Goal: Task Accomplishment & Management: Manage account settings

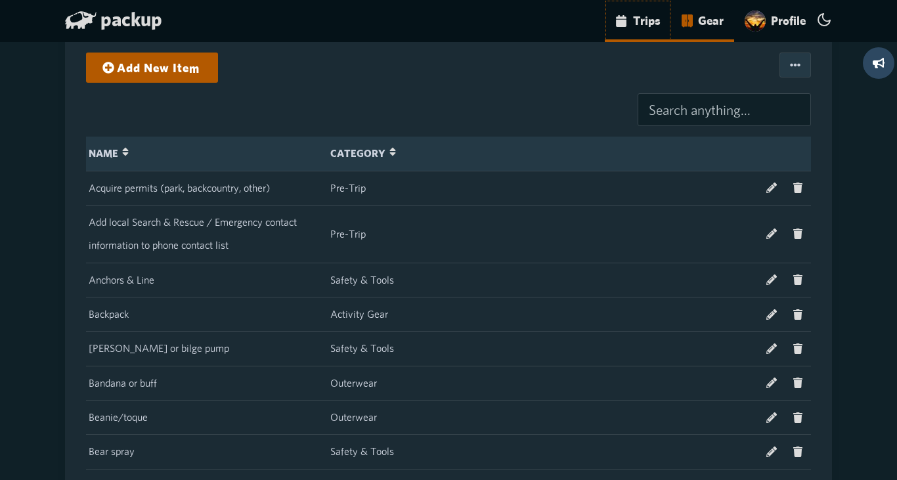
click at [631, 33] on link "Trips" at bounding box center [638, 21] width 66 height 42
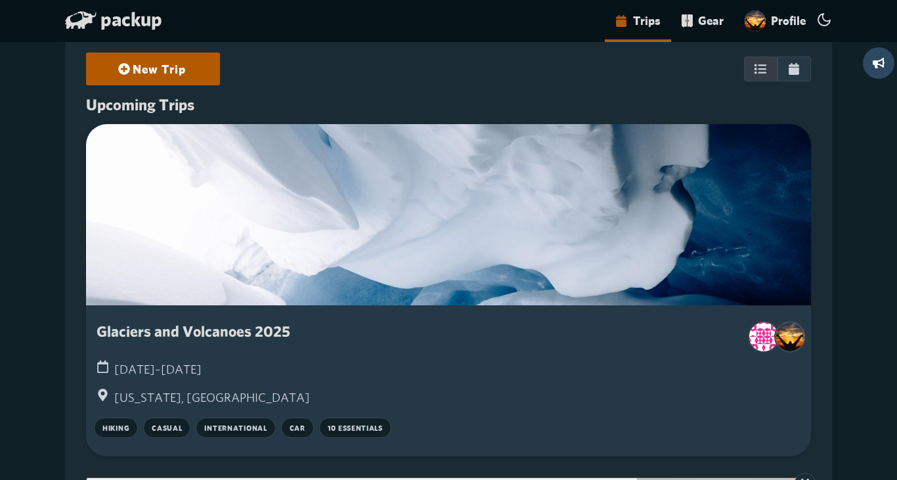
click at [236, 328] on h3 "Glaciers and Volcanoes 2025" at bounding box center [194, 331] width 194 height 17
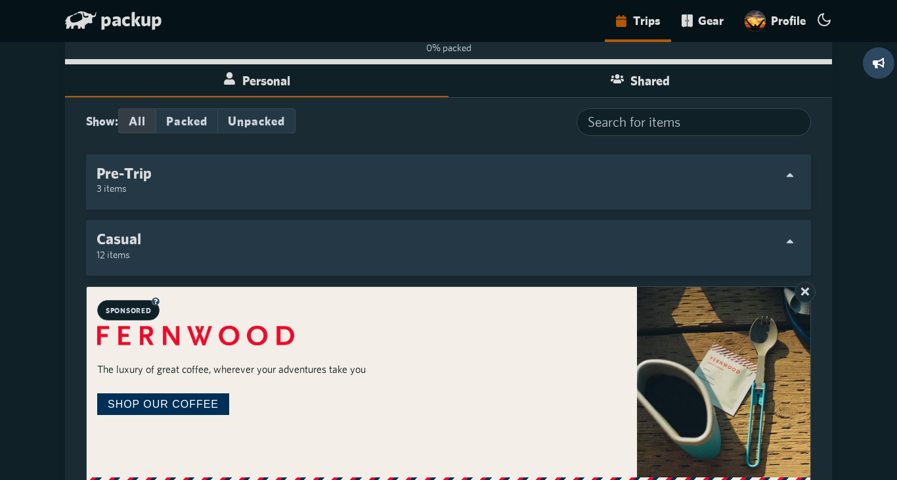
scroll to position [351, 0]
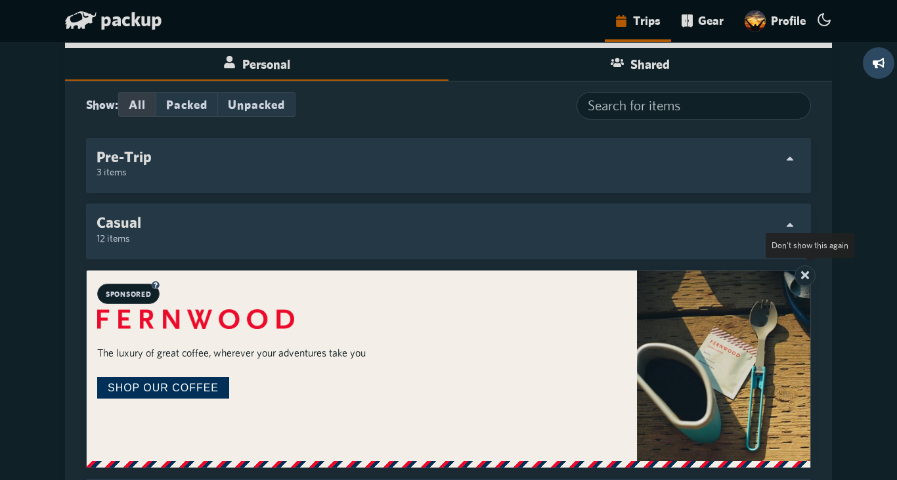
click at [811, 279] on icon at bounding box center [805, 275] width 12 height 12
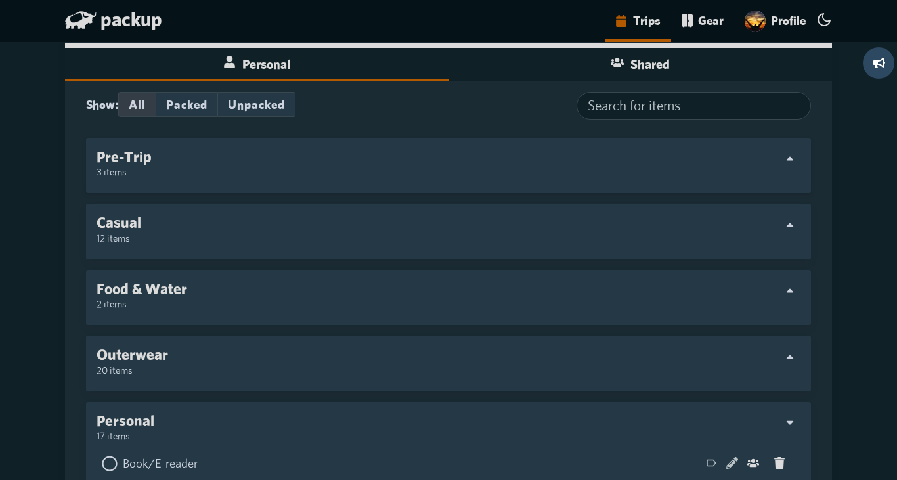
click at [508, 168] on div "Pre-Trip 3 items" at bounding box center [449, 165] width 704 height 34
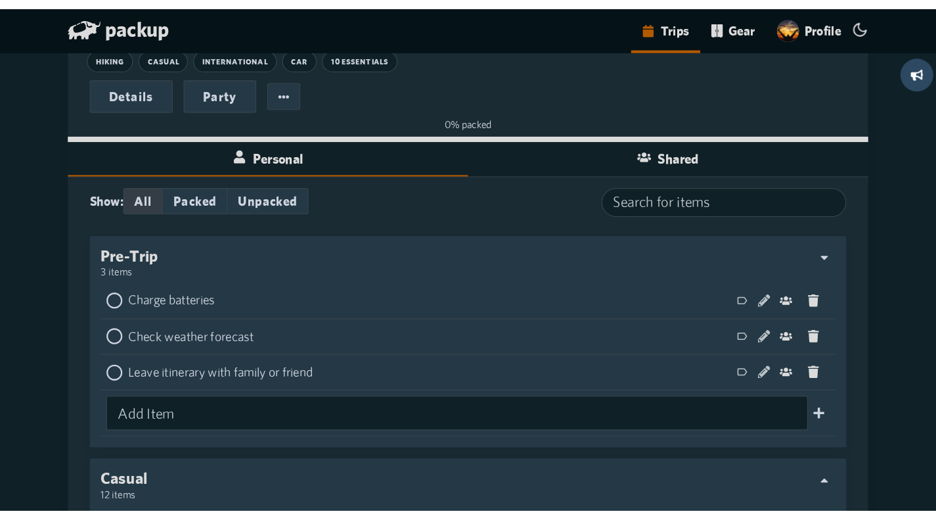
scroll to position [271, 0]
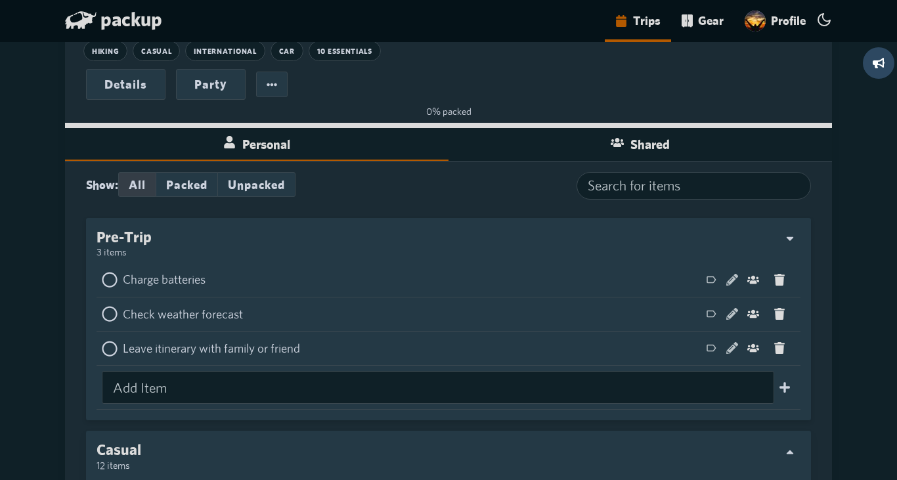
click at [466, 226] on div "Pre-Trip 3 items Group Item Charge batteries Delete Group Item Check weather fo…" at bounding box center [448, 319] width 725 height 202
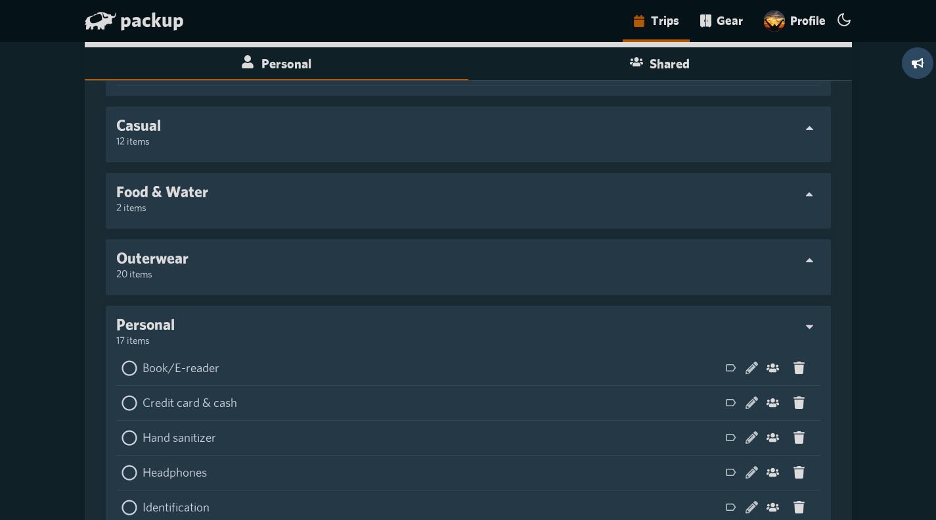
scroll to position [590, 0]
click at [474, 139] on div "Casual 12 items" at bounding box center [468, 136] width 704 height 35
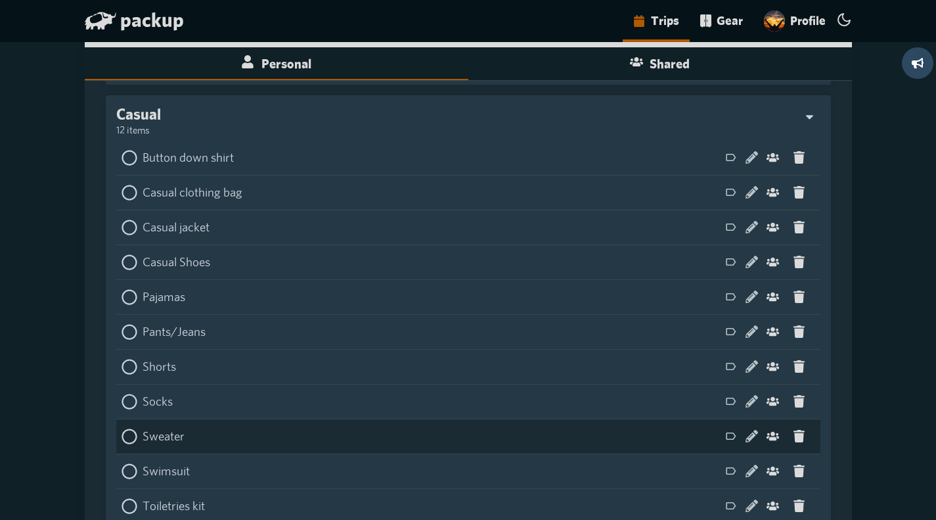
scroll to position [1058, 0]
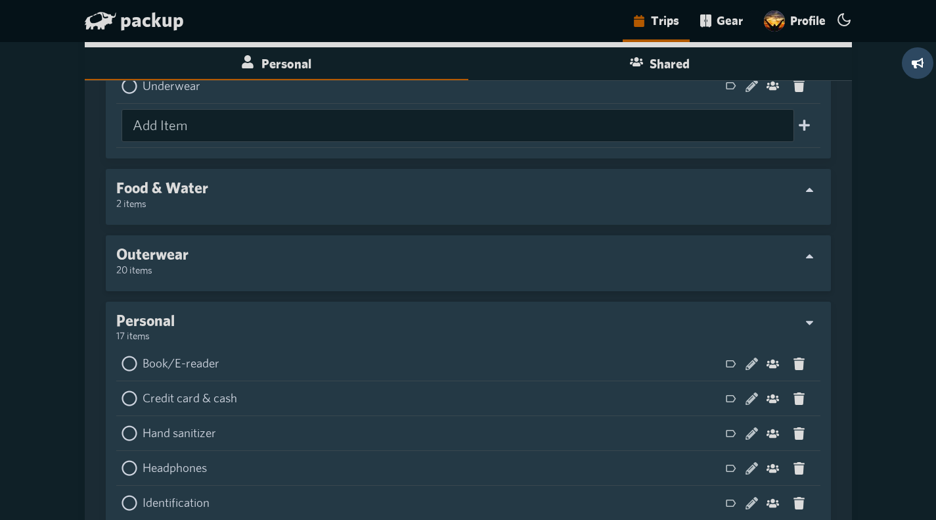
click at [425, 275] on div "Outerwear 20 items" at bounding box center [468, 263] width 704 height 35
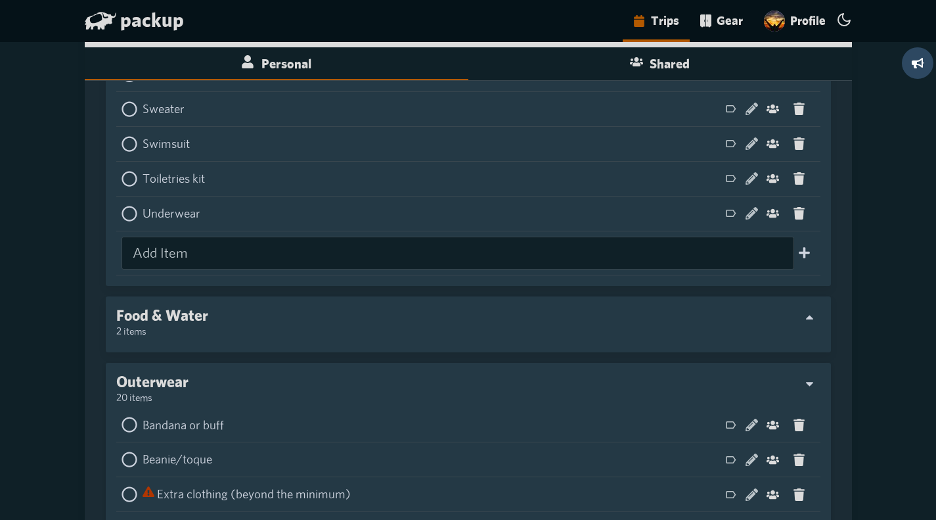
scroll to position [931, 0]
click at [404, 317] on div "Food & Water 2 items" at bounding box center [468, 322] width 704 height 35
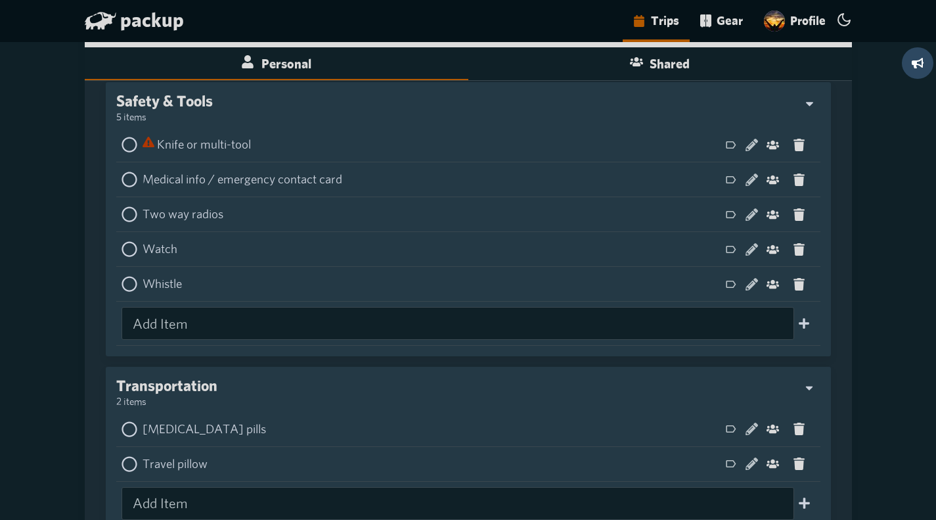
scroll to position [2831, 0]
